Goal: Contribute content: Add original content to the website for others to see

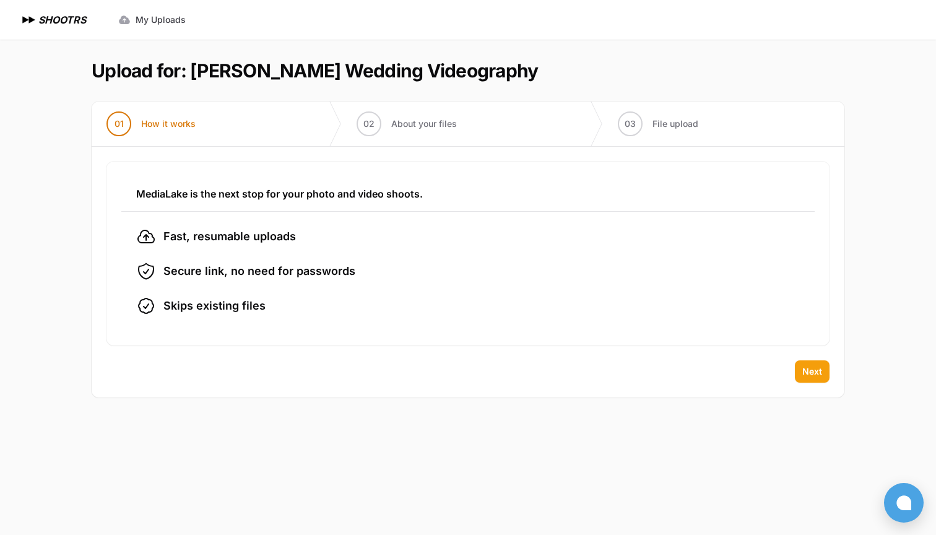
click at [810, 371] on span "Next" at bounding box center [812, 371] width 20 height 12
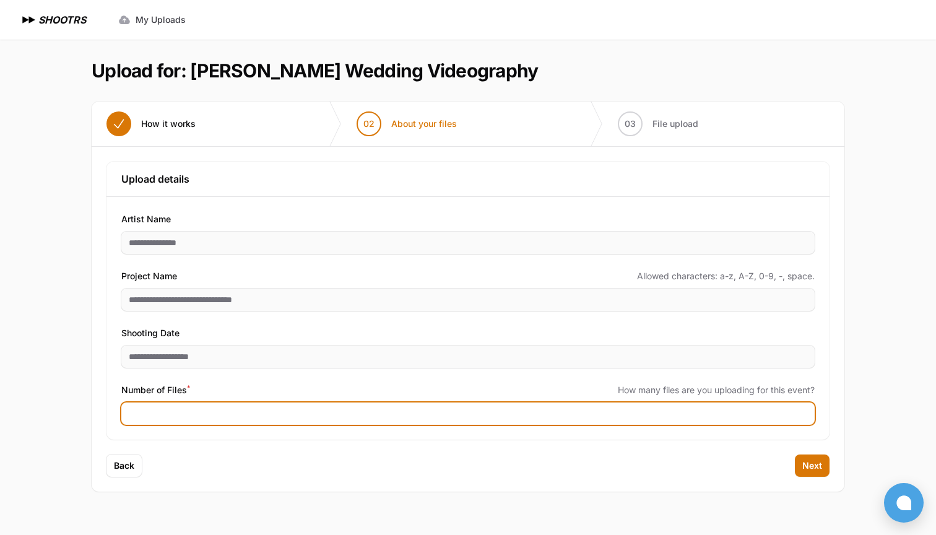
click at [480, 415] on input "Number of Files *" at bounding box center [467, 413] width 693 height 22
type input "***"
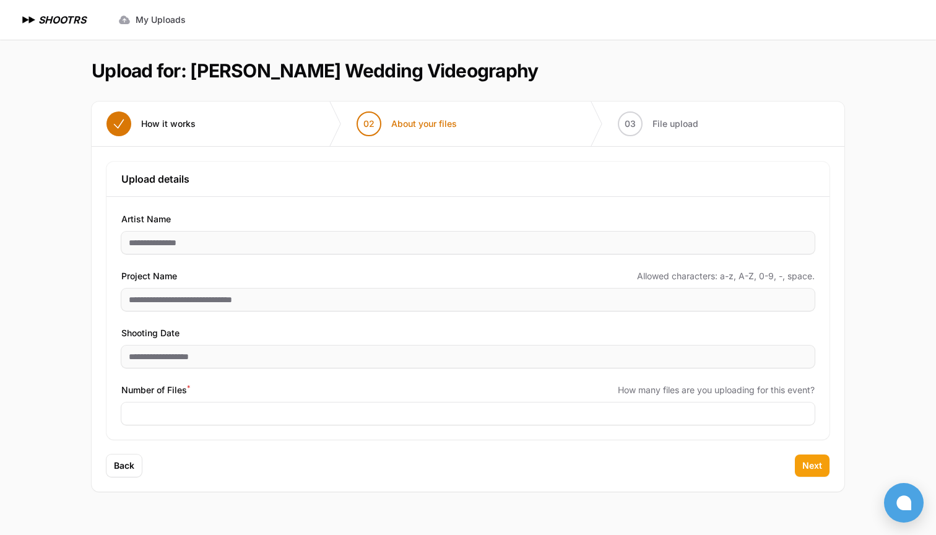
click at [813, 472] on button "Next" at bounding box center [812, 465] width 35 height 22
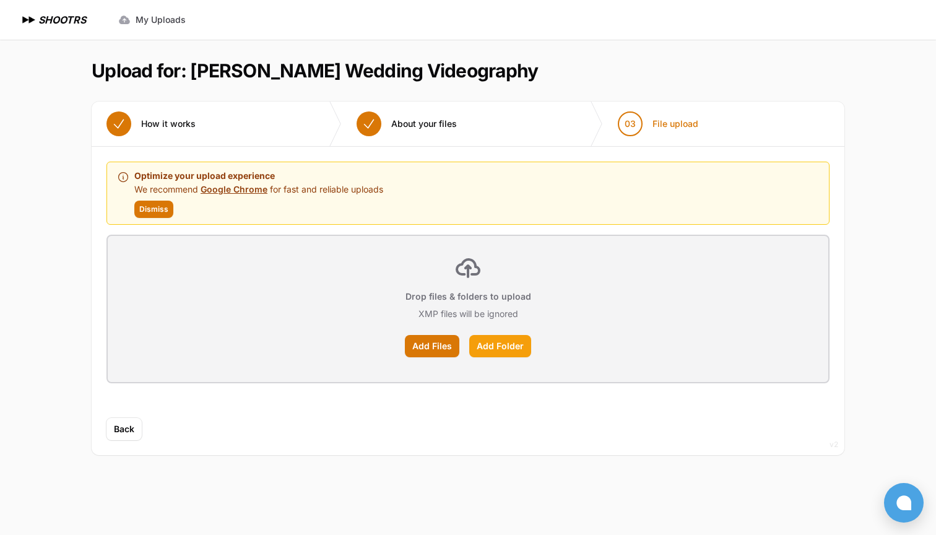
click at [481, 348] on label "Add Folder" at bounding box center [500, 346] width 62 height 22
click at [0, 0] on input "Add Folder" at bounding box center [0, 0] width 0 height 0
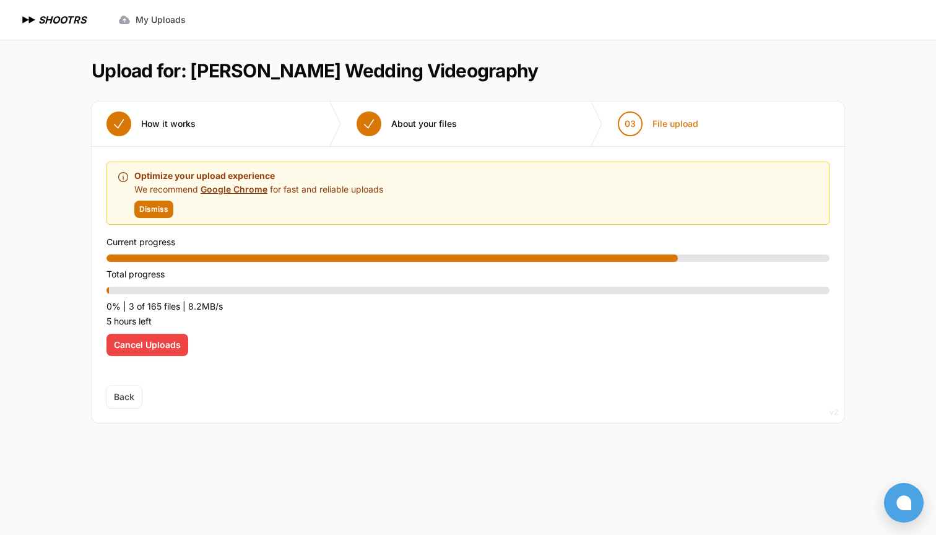
click at [127, 348] on span "Cancel Uploads" at bounding box center [147, 345] width 67 height 12
